Goal: Find specific page/section: Find specific page/section

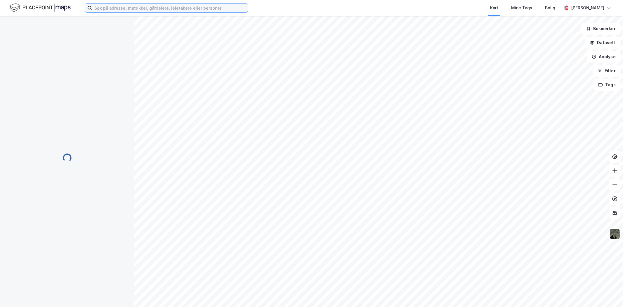
click at [140, 9] on input at bounding box center [170, 8] width 156 height 9
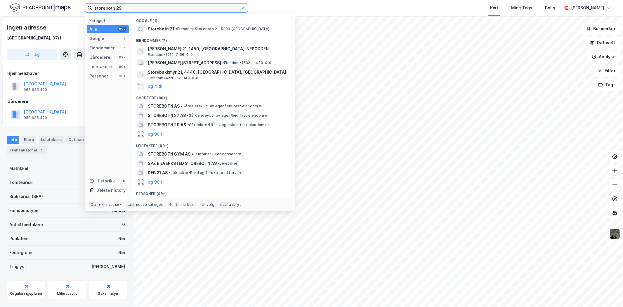
type input "storebotn 29"
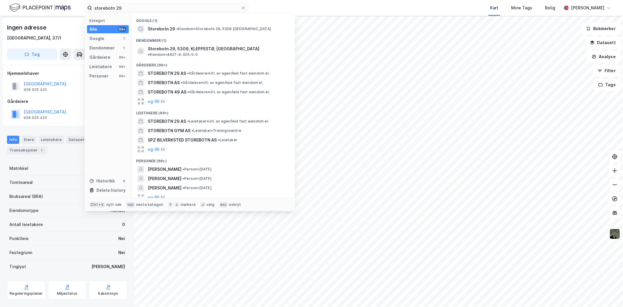
click at [178, 29] on span "•" at bounding box center [177, 29] width 2 height 4
